Goal: Find specific page/section: Find specific page/section

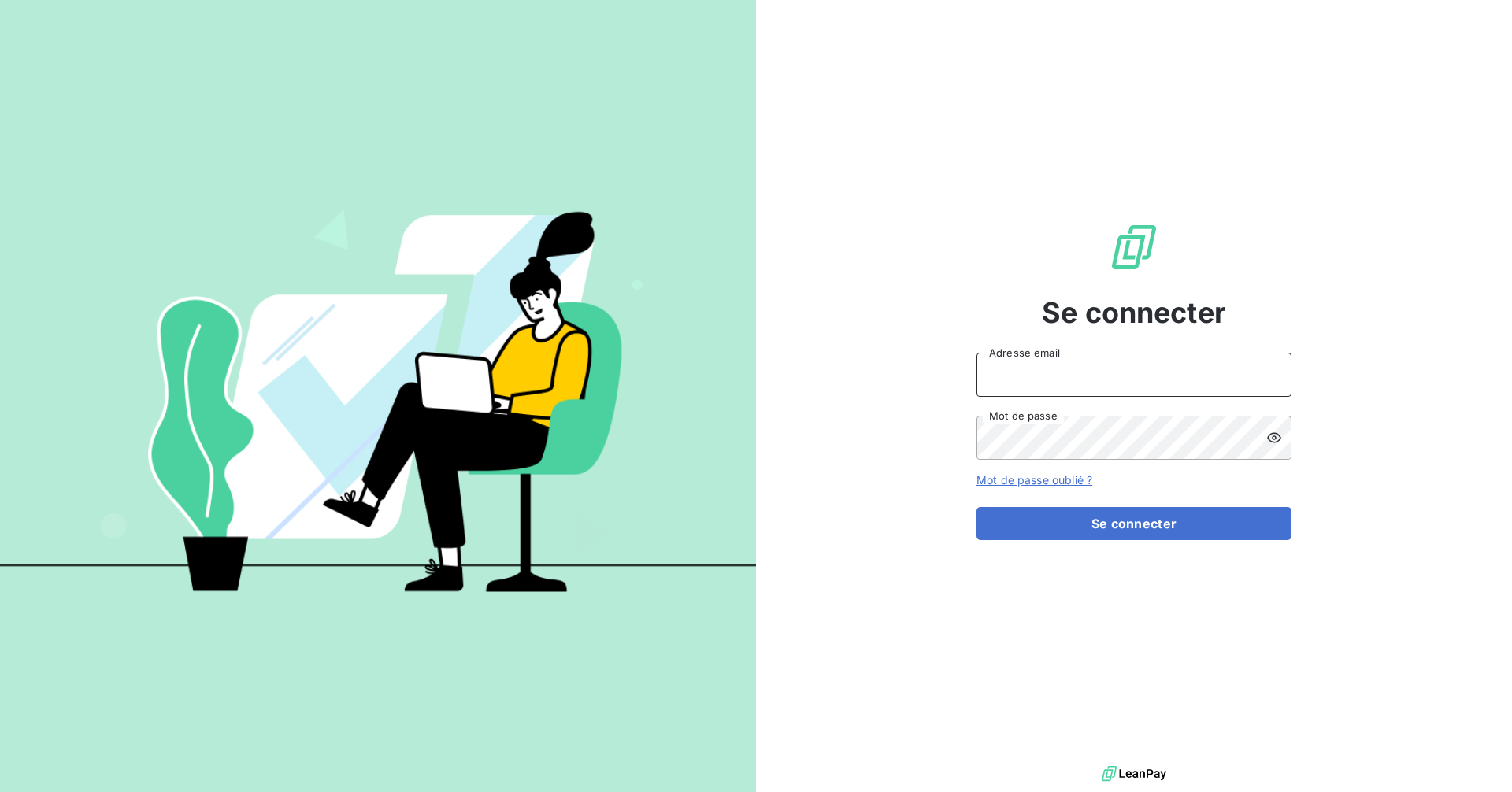
click at [1089, 377] on input "Adresse email" at bounding box center [1134, 375] width 315 height 44
click at [0, 791] on com-1password-button at bounding box center [0, 792] width 0 height 0
type input "[EMAIL_ADDRESS][DOMAIN_NAME]"
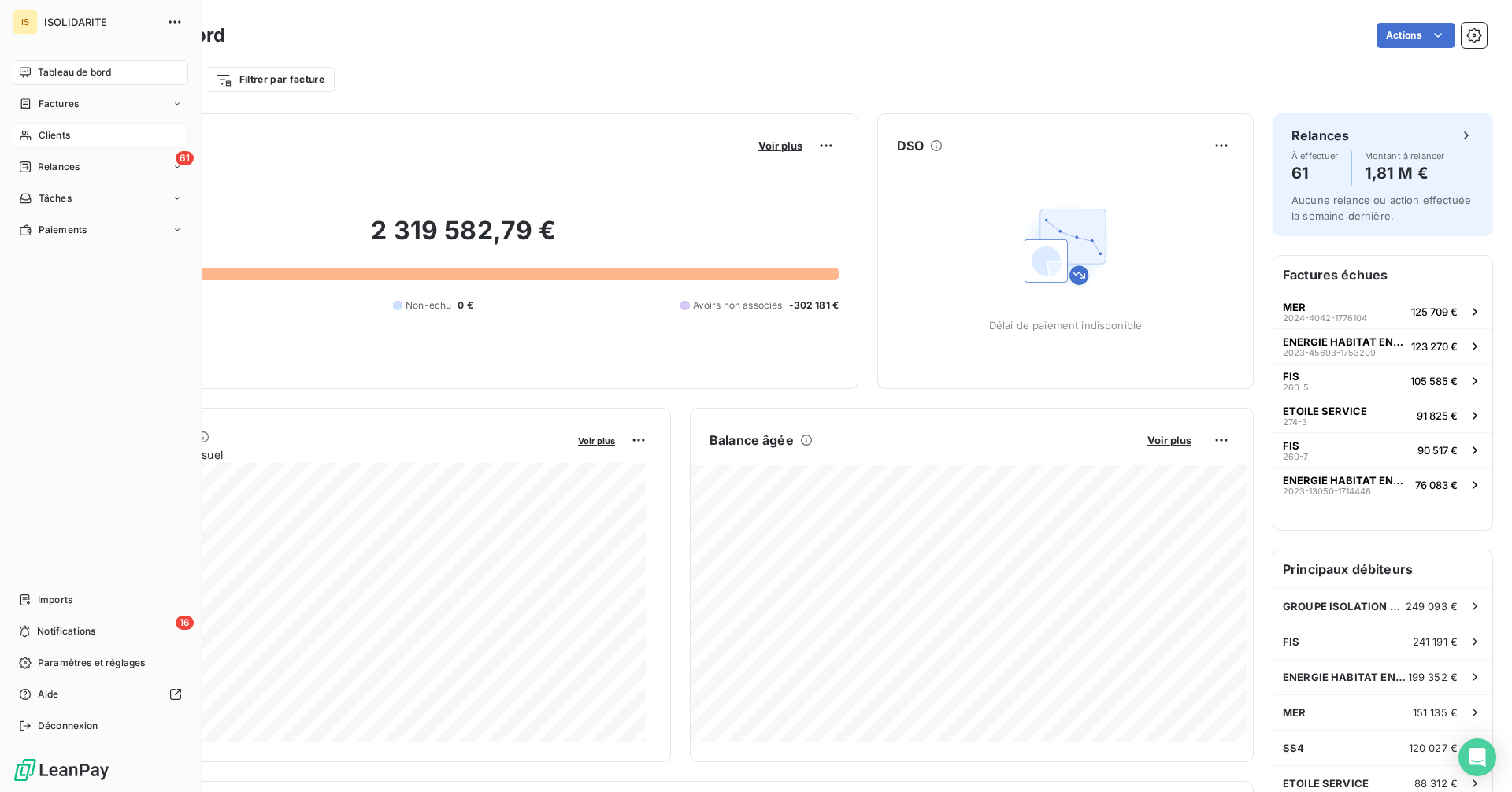
click at [36, 135] on div "Clients" at bounding box center [100, 135] width 175 height 25
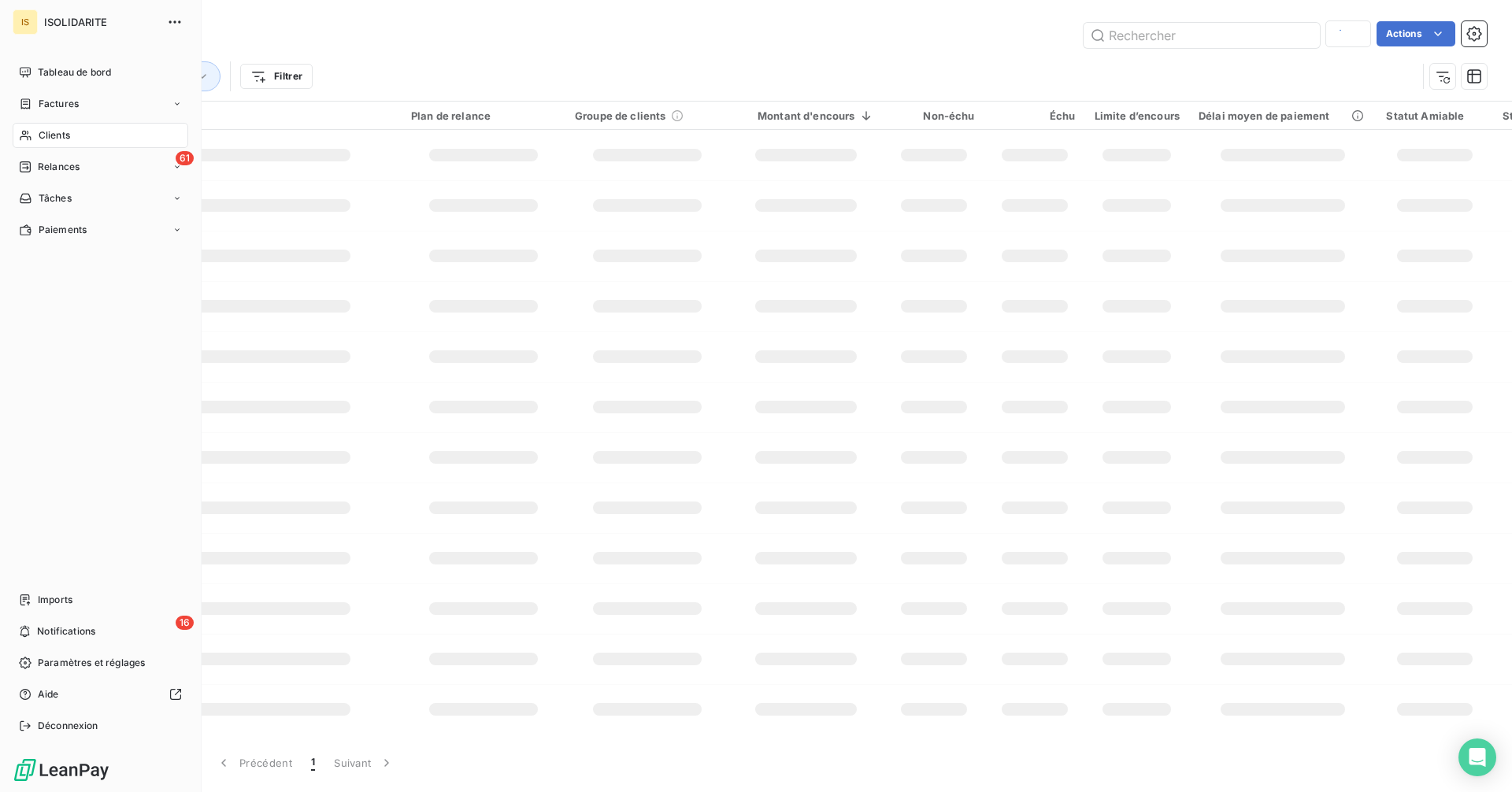
type input "solution iso"
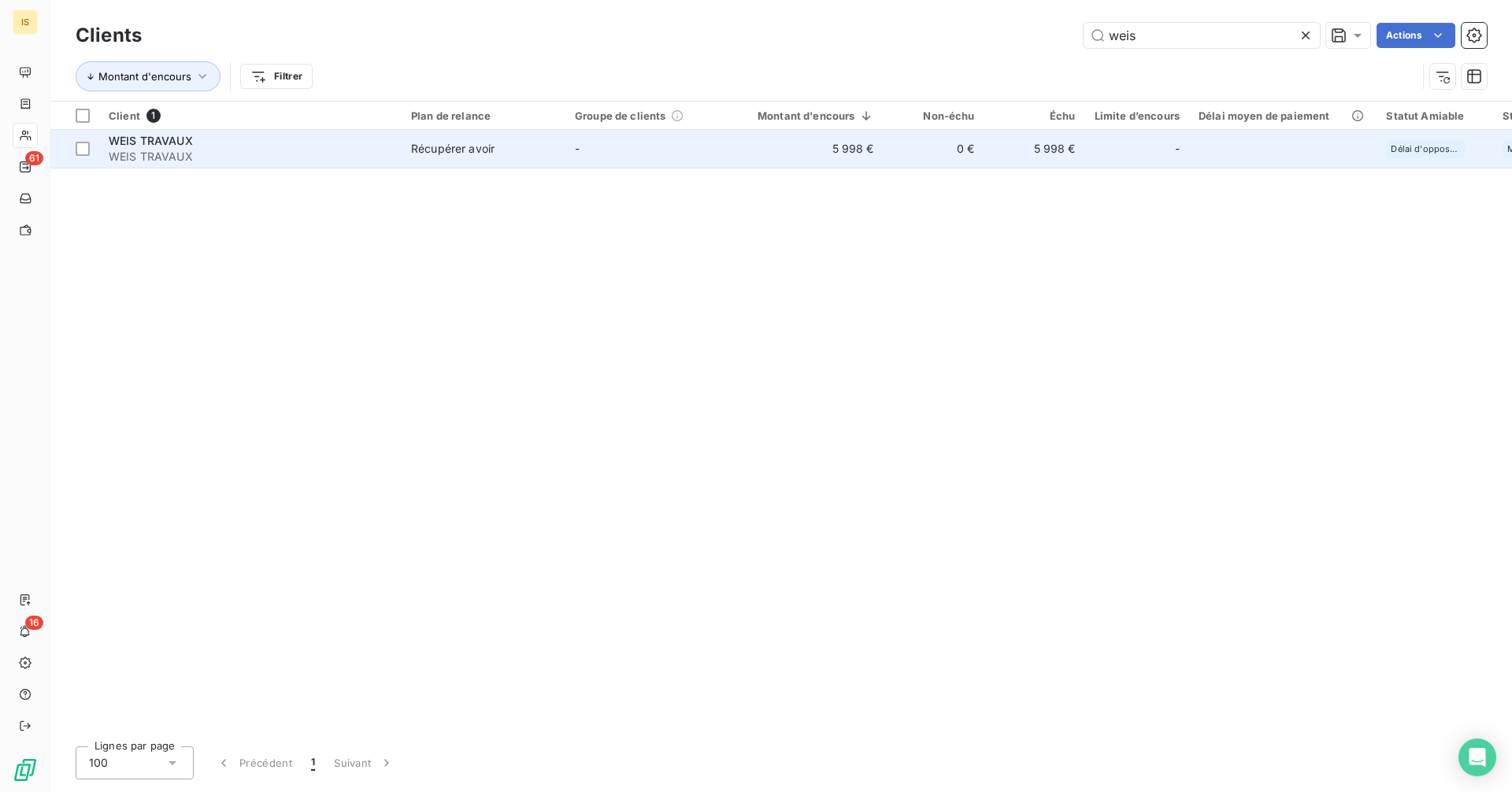
type input "weis"
click at [990, 156] on td "5 998 €" at bounding box center [1034, 148] width 101 height 38
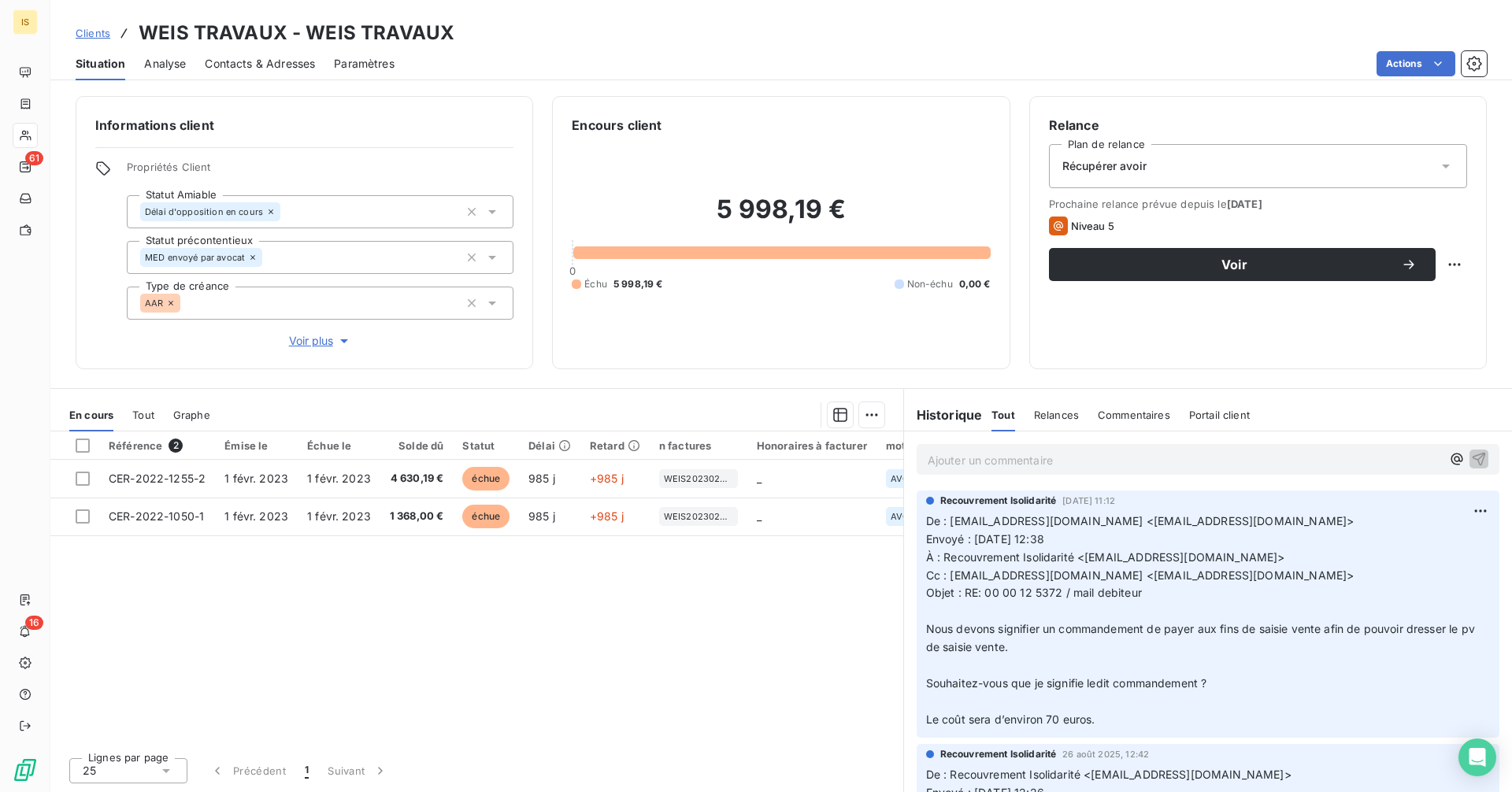
click at [1048, 460] on p "Ajouter un commentaire ﻿" at bounding box center [1184, 459] width 513 height 19
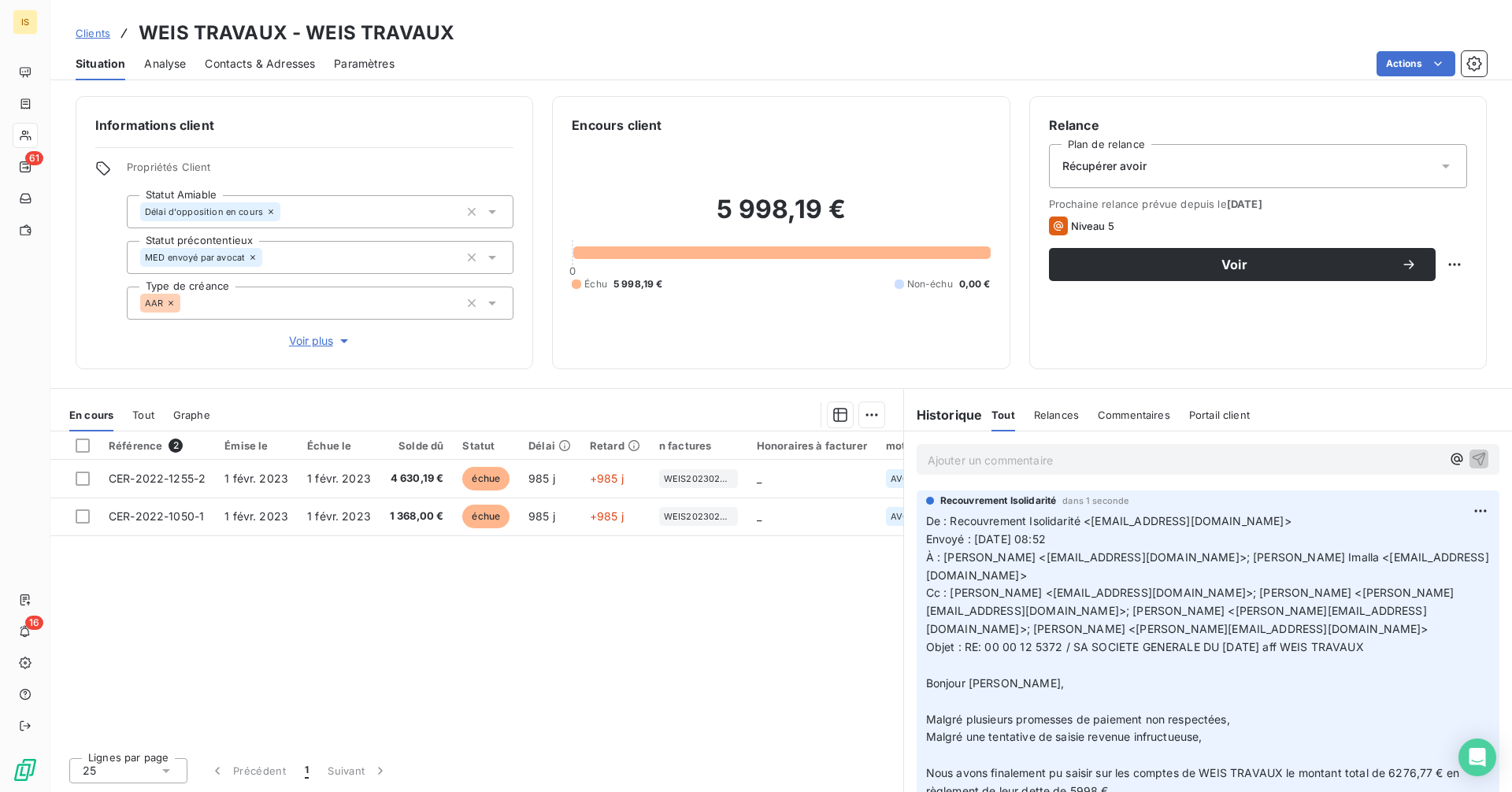
click at [94, 28] on span "Clients" at bounding box center [93, 33] width 35 height 13
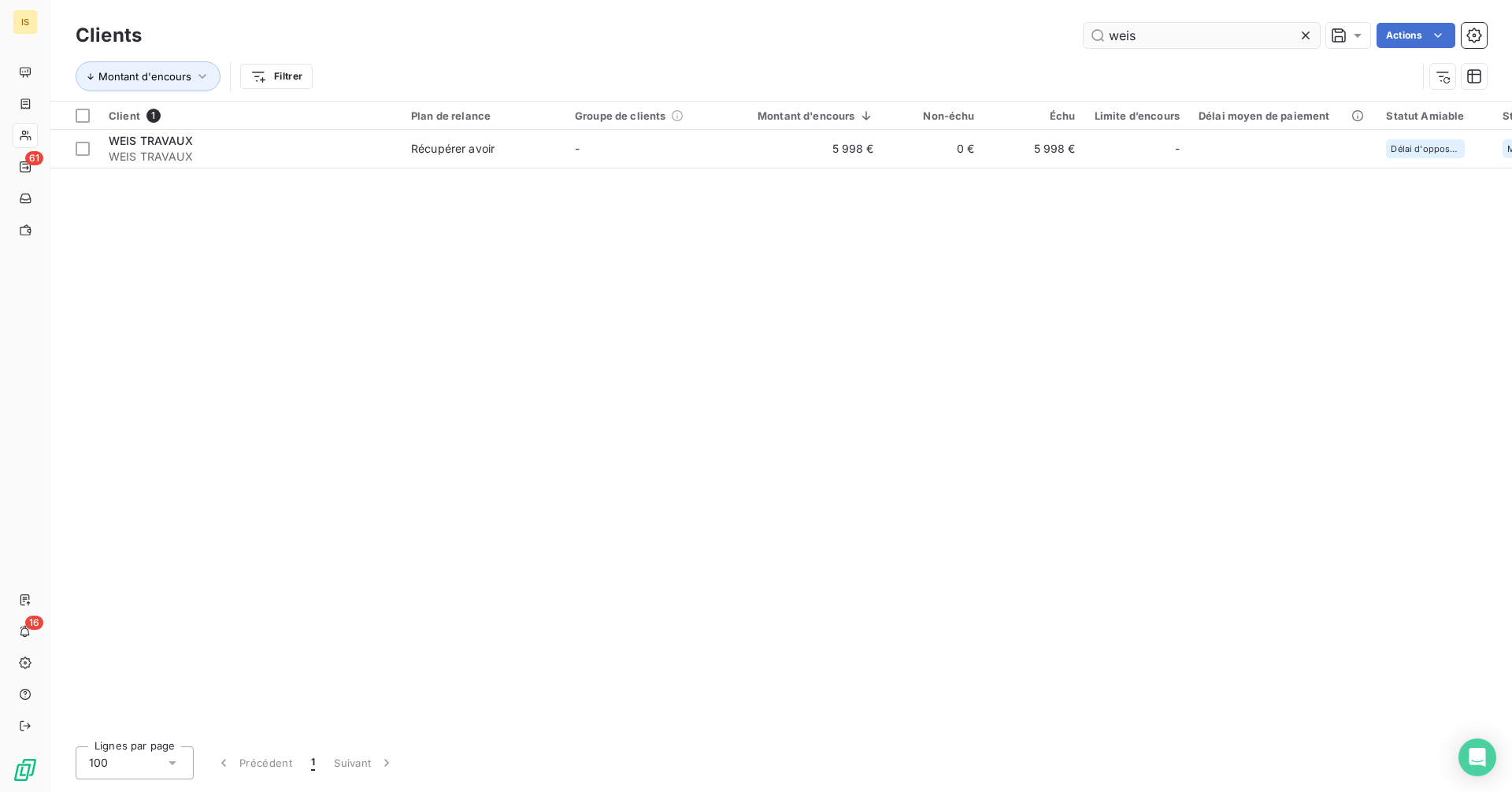
click at [1199, 36] on input "weis" at bounding box center [1201, 35] width 236 height 25
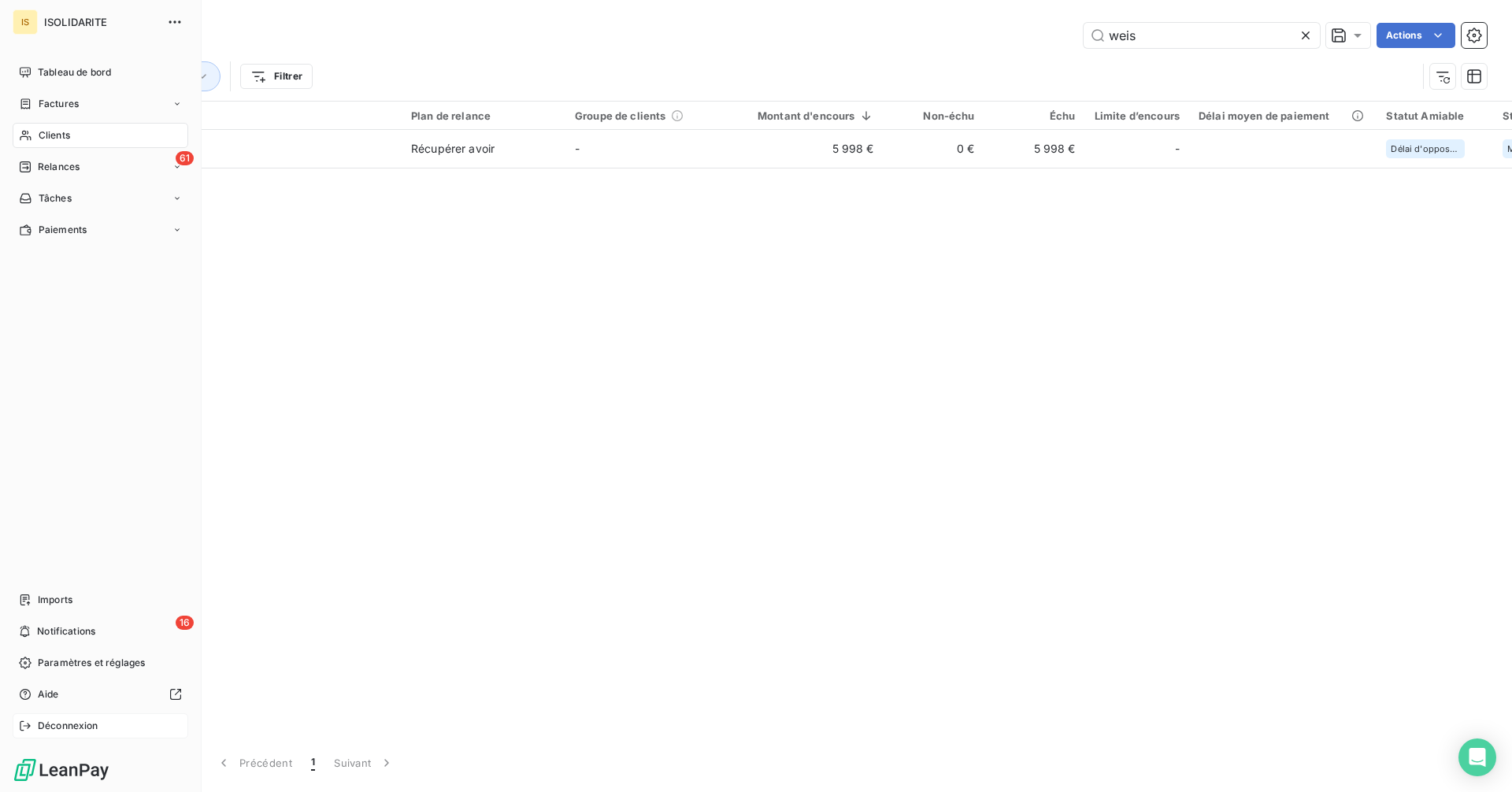
click at [56, 729] on span "Déconnexion" at bounding box center [68, 726] width 61 height 14
